Goal: Communication & Community: Connect with others

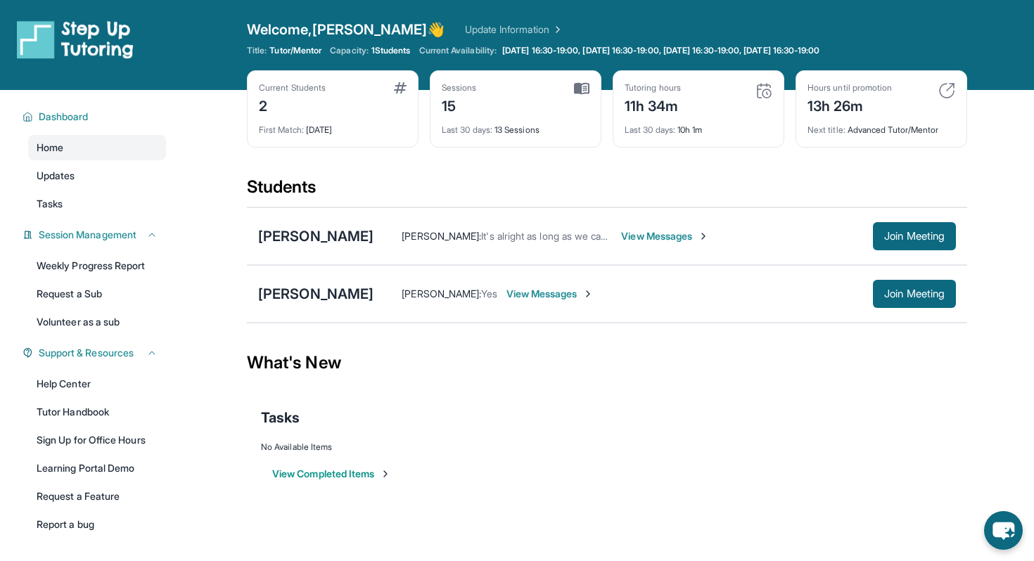
click at [891, 252] on div "[PERSON_NAME] [PERSON_NAME] : It's alright as long as we can get the message th…" at bounding box center [607, 236] width 720 height 58
click at [891, 243] on button "Join Meeting" at bounding box center [914, 236] width 83 height 28
click at [302, 251] on div "[PERSON_NAME] [PERSON_NAME] : It's alright as long as we can get the message th…" at bounding box center [607, 236] width 720 height 58
click at [302, 234] on div "[PERSON_NAME]" at bounding box center [315, 236] width 115 height 20
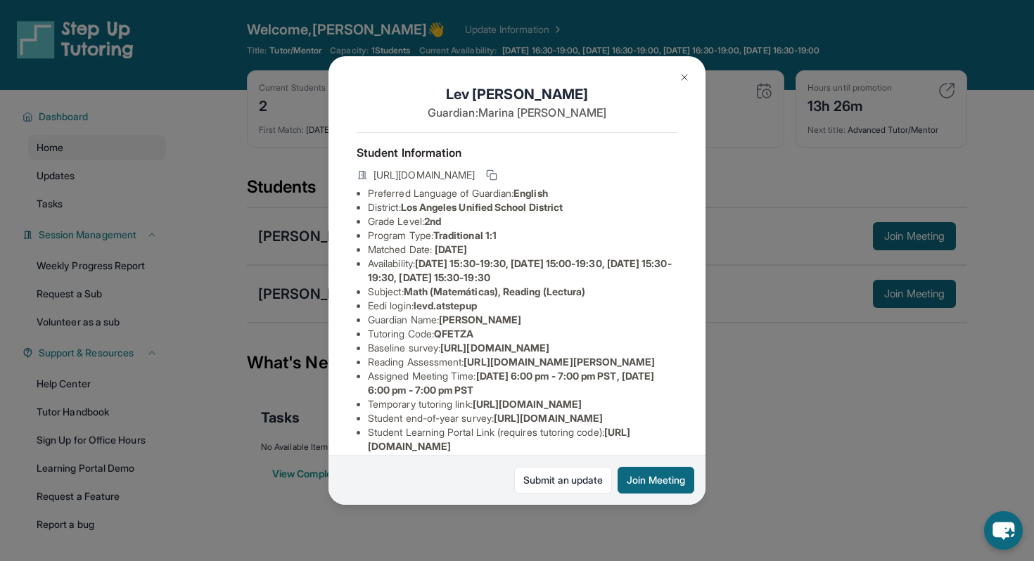
click at [430, 304] on span "levd.atstepup" at bounding box center [445, 306] width 63 height 12
click at [442, 304] on span "levd.atstepup" at bounding box center [445, 306] width 63 height 12
drag, startPoint x: 418, startPoint y: 305, endPoint x: 483, endPoint y: 303, distance: 65.4
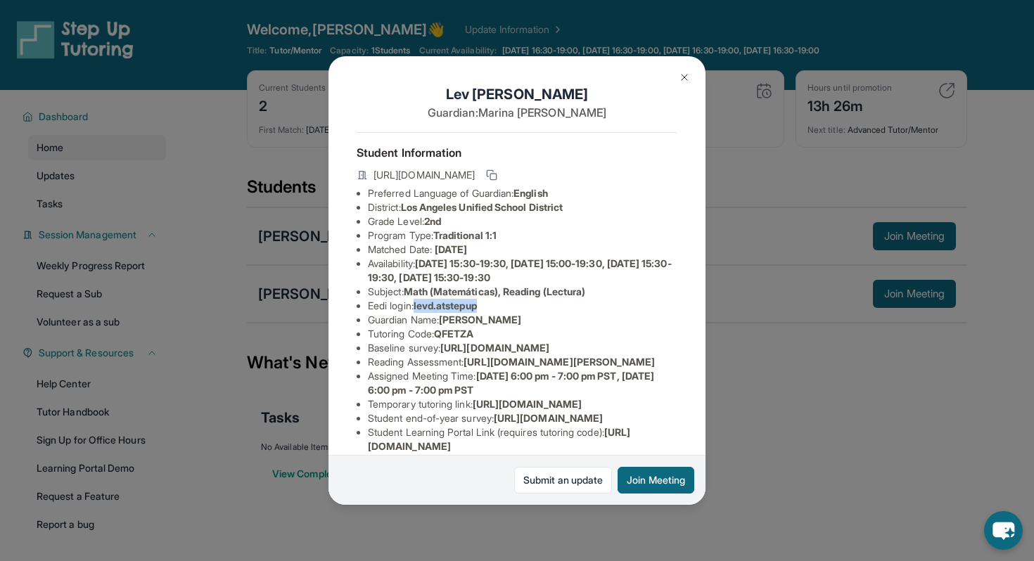
click at [483, 303] on li "Eedi login : levd.atstepup" at bounding box center [522, 306] width 309 height 14
click at [477, 303] on span "levd.atstepup" at bounding box center [445, 306] width 63 height 12
drag, startPoint x: 420, startPoint y: 305, endPoint x: 485, endPoint y: 308, distance: 65.5
click at [477, 308] on span "levd.atstepup" at bounding box center [445, 306] width 63 height 12
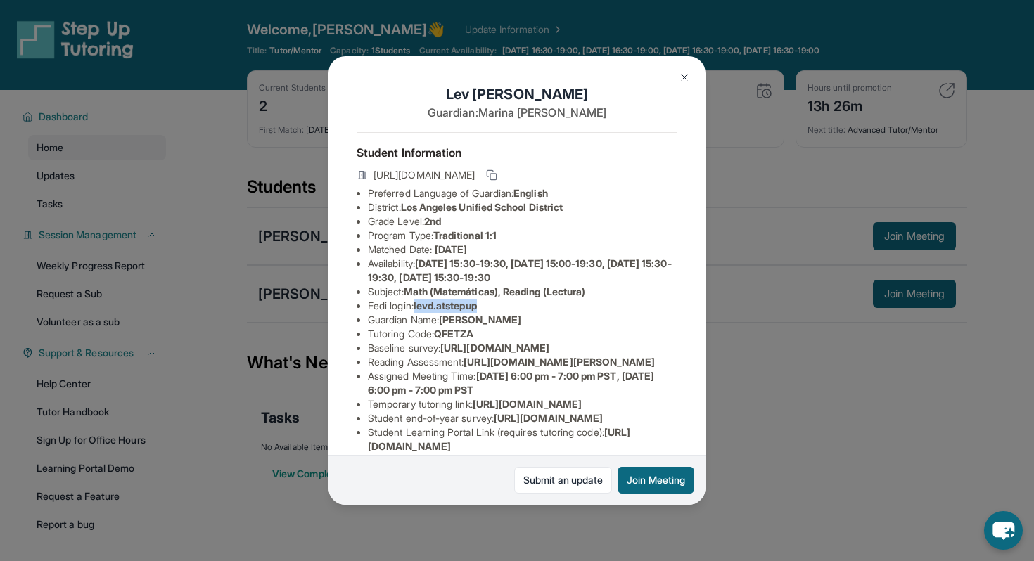
copy span "levd.atstepup"
